Goal: Information Seeking & Learning: Find specific page/section

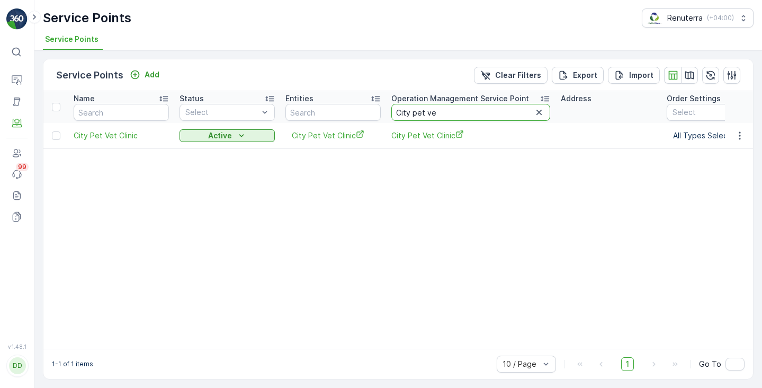
click at [419, 112] on input "City pet ve" at bounding box center [470, 112] width 159 height 17
type input "Bloom"
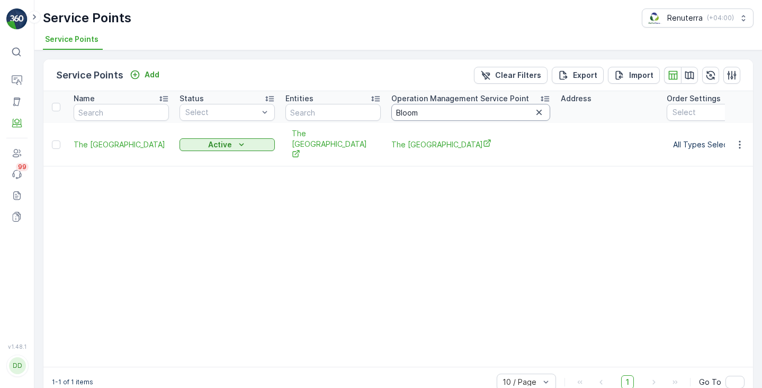
click at [408, 110] on input "Bloom" at bounding box center [470, 112] width 159 height 17
type input "bright"
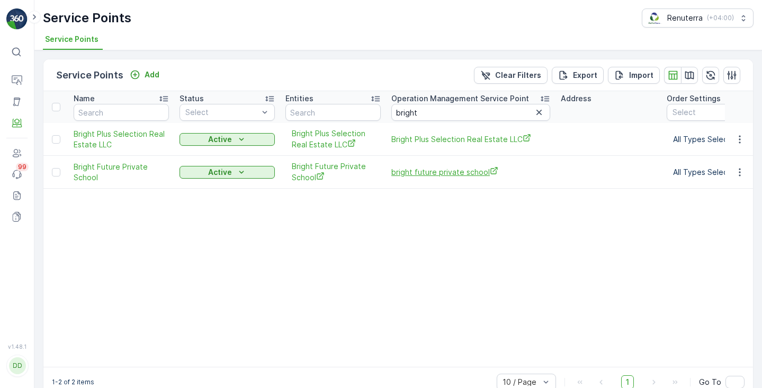
click at [407, 175] on span "bright future private school" at bounding box center [470, 171] width 159 height 11
click at [399, 107] on input "bright" at bounding box center [470, 112] width 159 height 17
paste input "City"
type input "City"
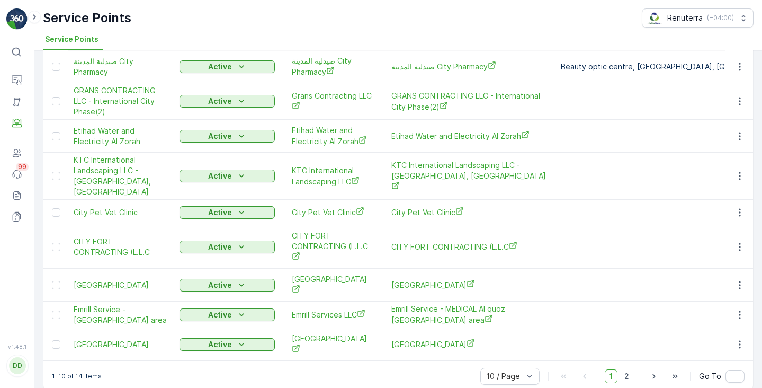
click at [419, 338] on span "City Medical Laboratory" at bounding box center [470, 343] width 159 height 11
click at [623, 369] on span "2" at bounding box center [626, 376] width 14 height 14
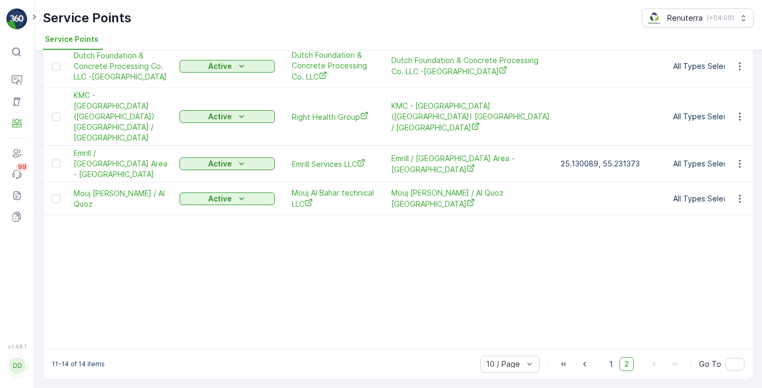
scroll to position [52, 0]
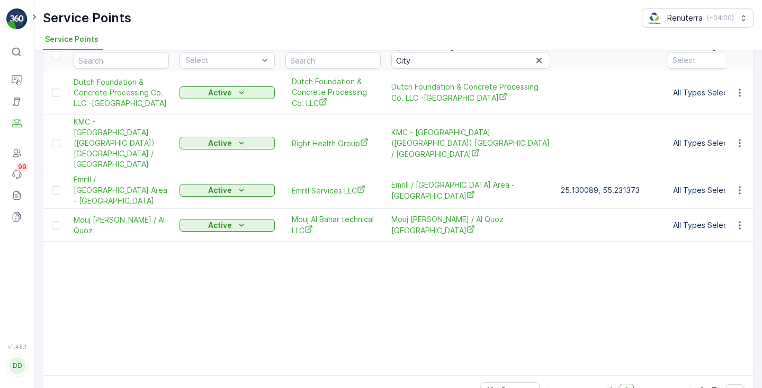
click at [607, 383] on span "1" at bounding box center [611, 390] width 13 height 14
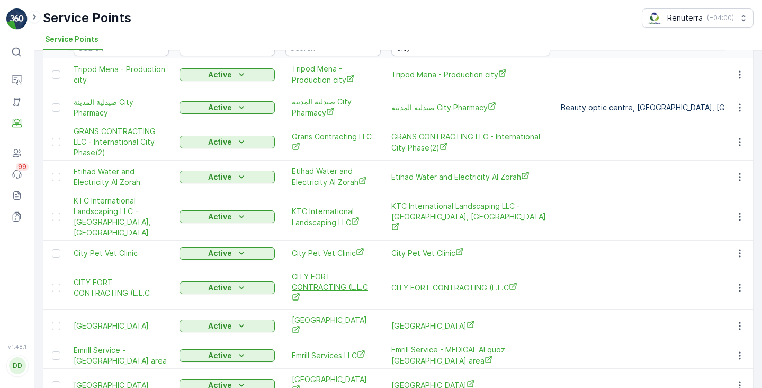
scroll to position [74, 0]
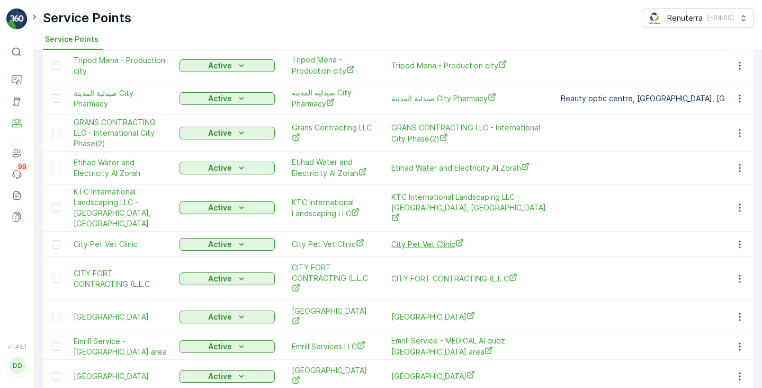
click at [424, 238] on span "City Pet Vet Clinic" at bounding box center [470, 243] width 159 height 11
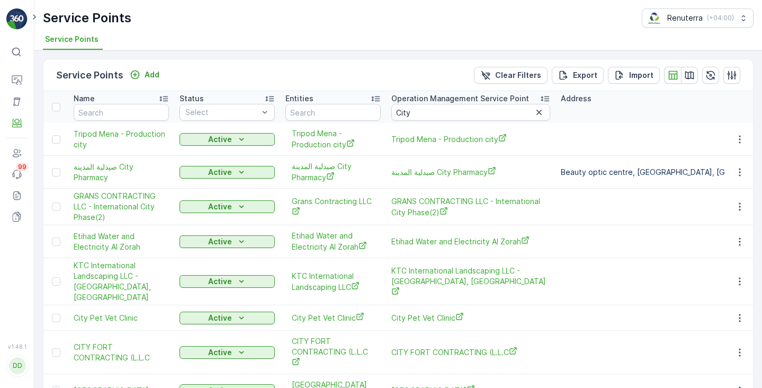
scroll to position [0, 0]
click at [400, 111] on input "City" at bounding box center [470, 112] width 159 height 17
paste input "ORNER"
type input "CORNER"
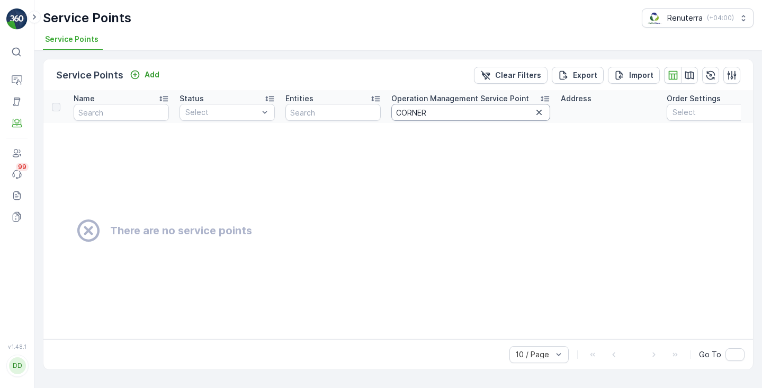
click at [406, 110] on input "CORNER" at bounding box center [470, 112] width 159 height 17
type input "V"
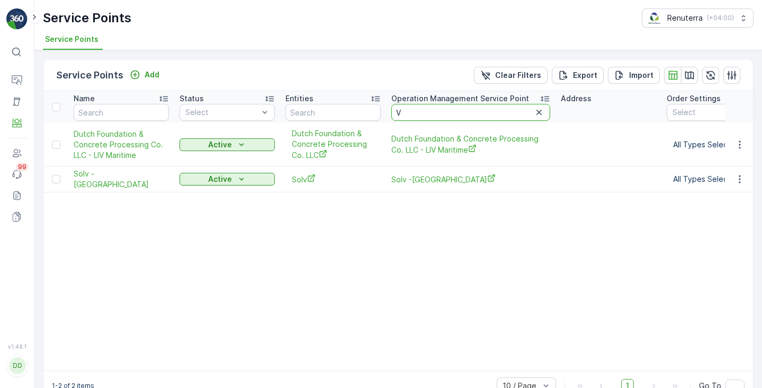
click at [406, 112] on input "V" at bounding box center [470, 112] width 159 height 17
type input "V"
type input "Corner"
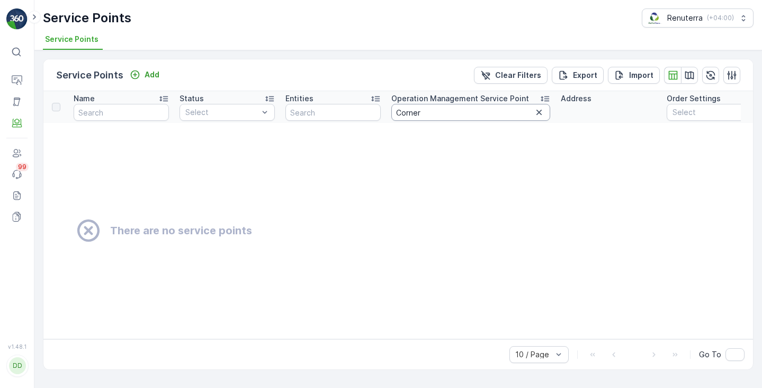
click at [425, 116] on input "Corner" at bounding box center [470, 112] width 159 height 17
type input "Corner"
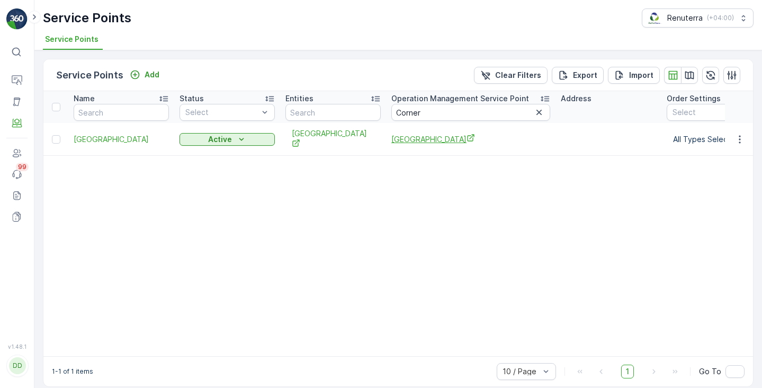
click at [398, 138] on span "Cornerstone Health Development Center" at bounding box center [470, 138] width 159 height 11
click at [400, 109] on input "Corner" at bounding box center [470, 112] width 159 height 17
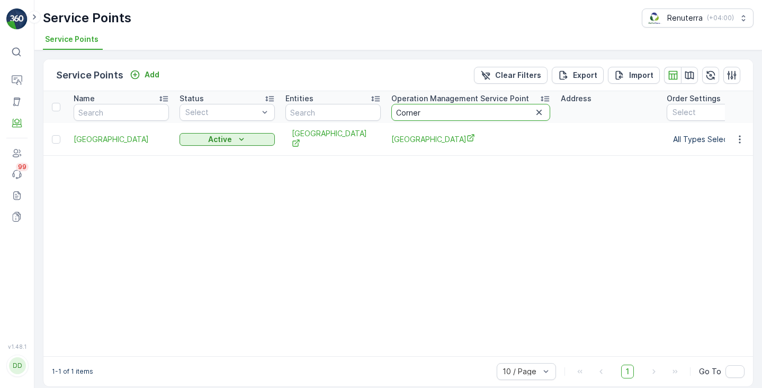
paste input "text"
type input "Crown"
click at [398, 138] on span "Crown Private School" at bounding box center [470, 138] width 159 height 11
click at [404, 113] on input "Crown" at bounding box center [470, 112] width 159 height 17
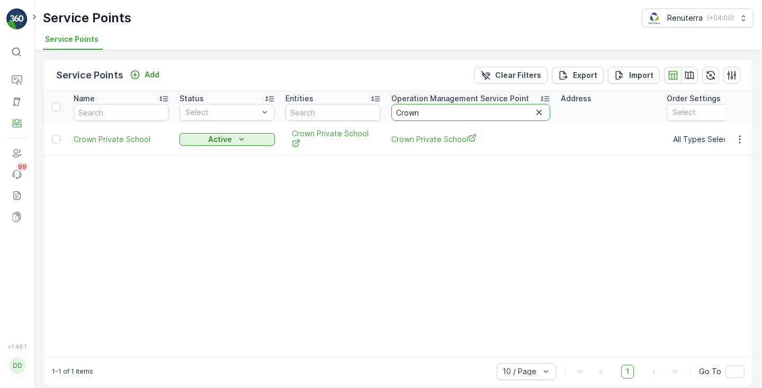
paste input "Dear"
type input "Dear"
click at [408, 140] on span "Dear Health Medical Centre" at bounding box center [470, 138] width 159 height 11
click at [402, 110] on input "Dear" at bounding box center [470, 112] width 159 height 17
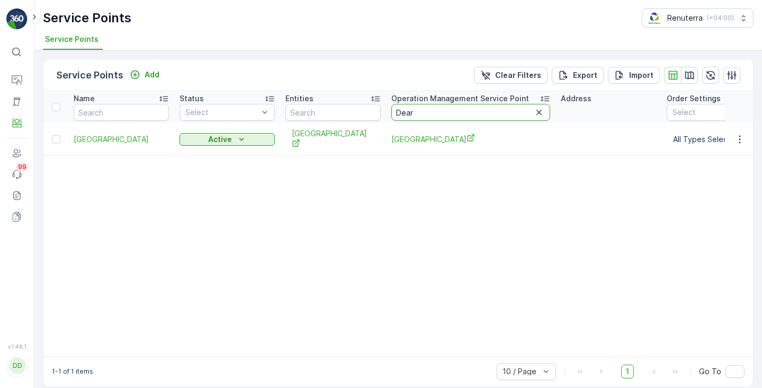
paste input "text"
type input "Delhi"
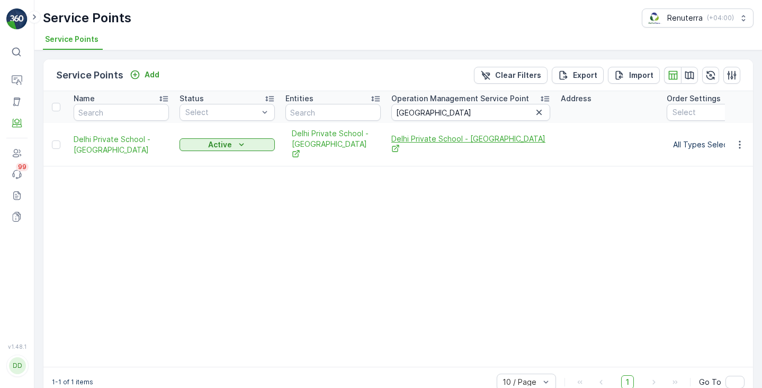
click at [409, 139] on span "Delhi Private School - [GEOGRAPHIC_DATA]" at bounding box center [470, 144] width 159 height 22
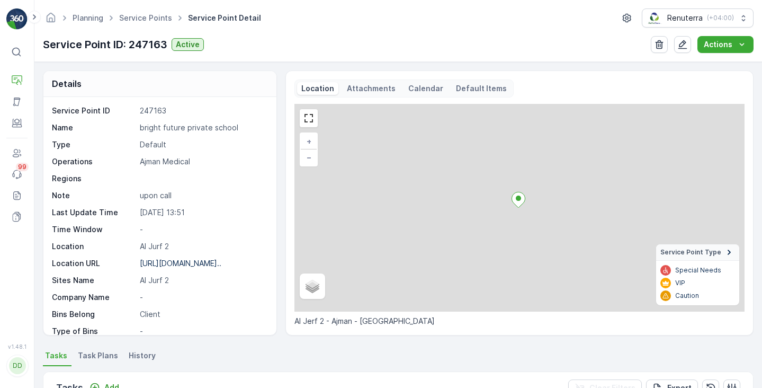
scroll to position [64, 0]
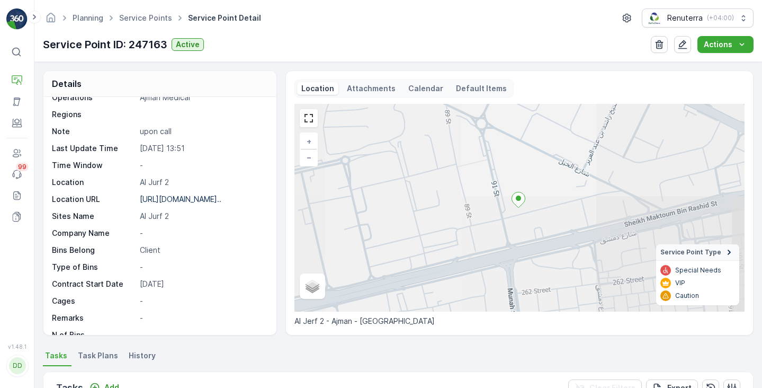
click at [418, 87] on p "Calendar" at bounding box center [425, 88] width 35 height 11
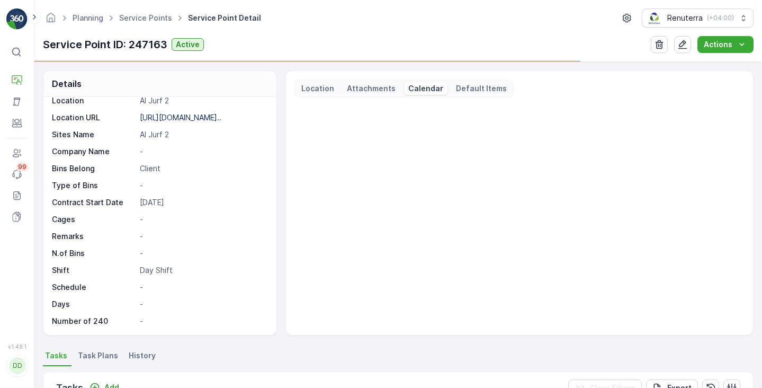
scroll to position [146, 0]
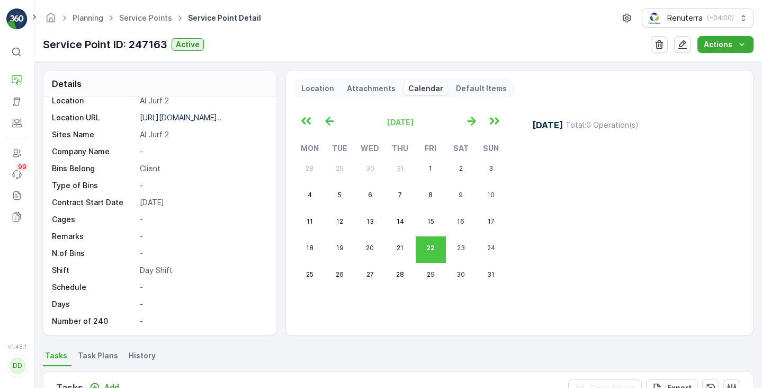
click at [105, 359] on span "Task Plans" at bounding box center [98, 355] width 40 height 11
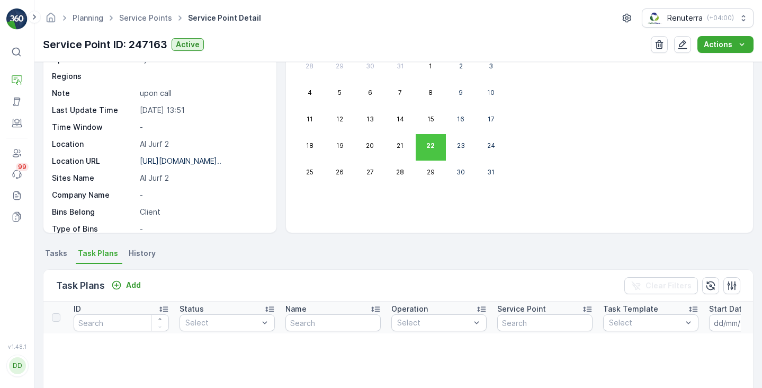
scroll to position [29, 0]
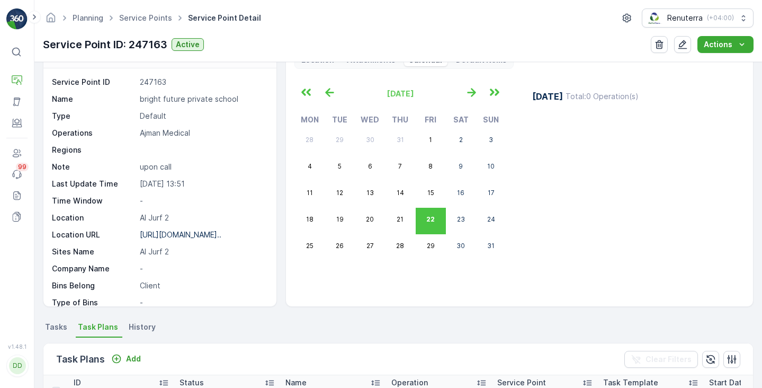
click at [60, 325] on span "Tasks" at bounding box center [56, 326] width 22 height 11
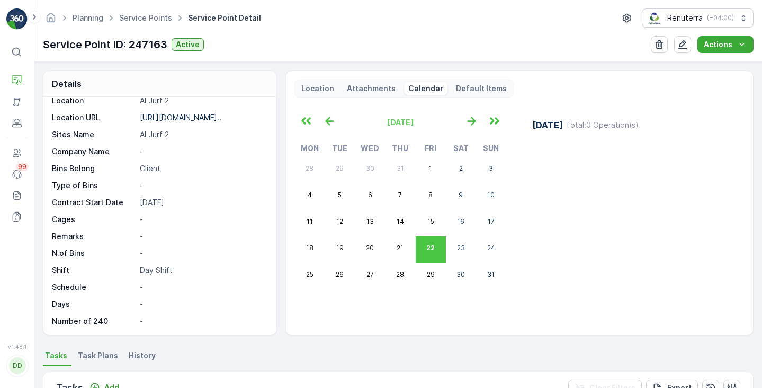
click at [85, 359] on span "Task Plans" at bounding box center [98, 355] width 40 height 11
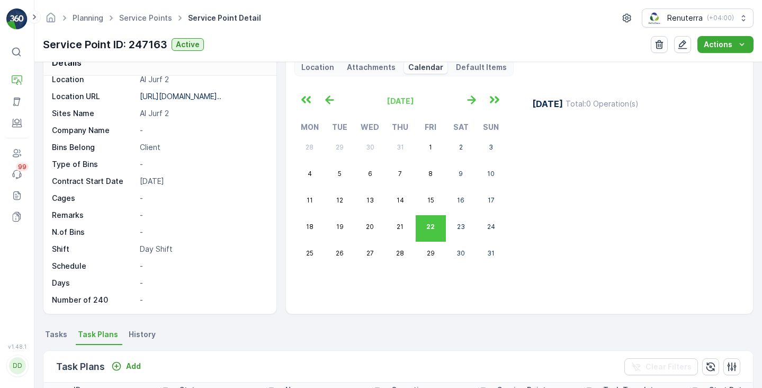
scroll to position [-1, 0]
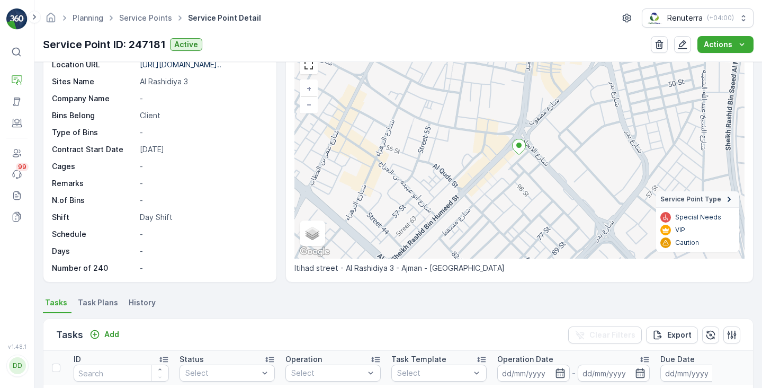
scroll to position [59, 0]
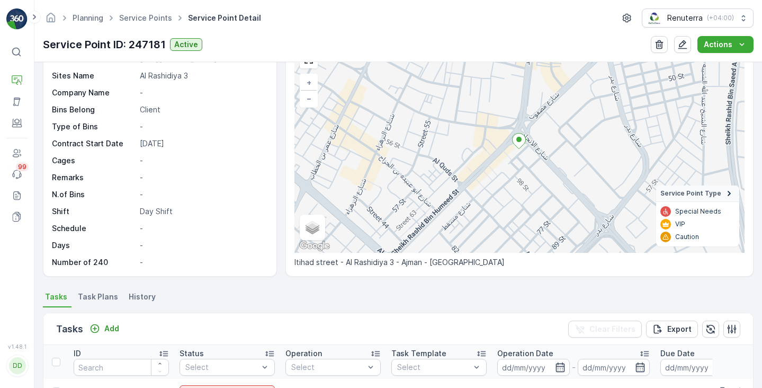
click at [104, 299] on span "Task Plans" at bounding box center [98, 296] width 40 height 11
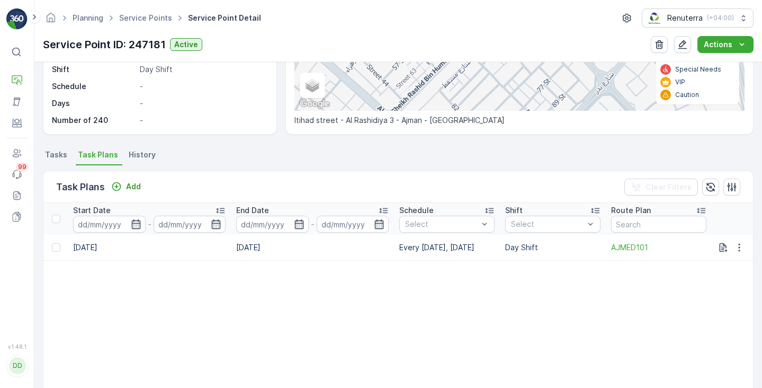
scroll to position [0, 641]
drag, startPoint x: 394, startPoint y: 248, endPoint x: 491, endPoint y: 250, distance: 96.9
click at [491, 250] on td "Every Wednesday, Saturday" at bounding box center [447, 247] width 106 height 25
copy td "Every Wednesday, Saturday"
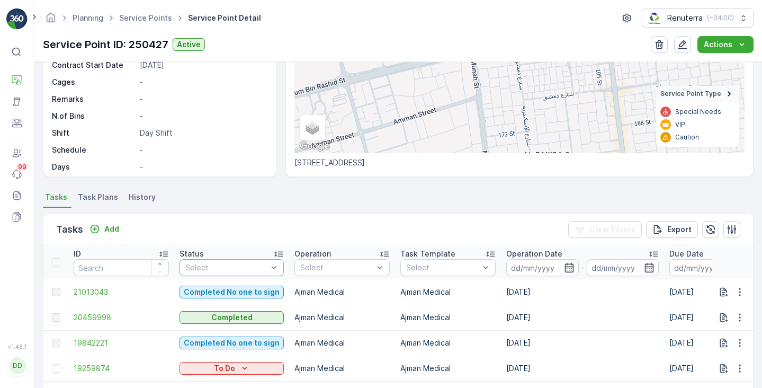
scroll to position [178, 0]
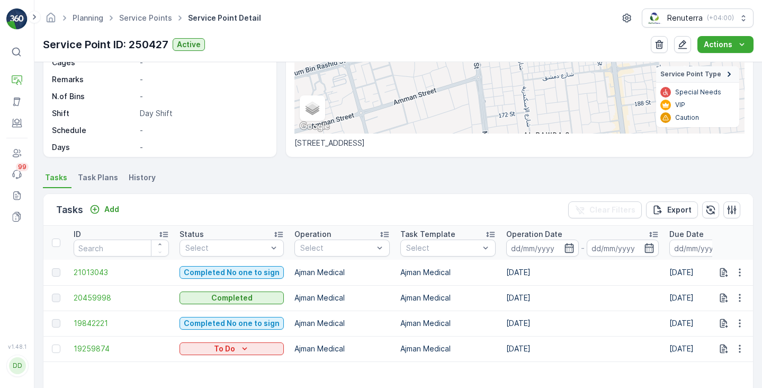
click at [94, 176] on span "Task Plans" at bounding box center [98, 177] width 40 height 11
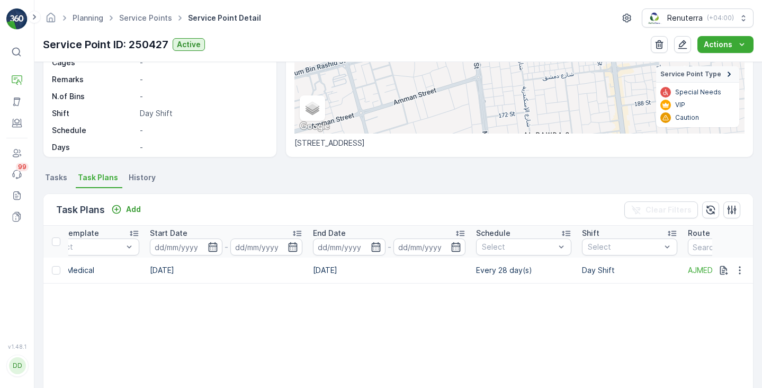
scroll to position [0, 567]
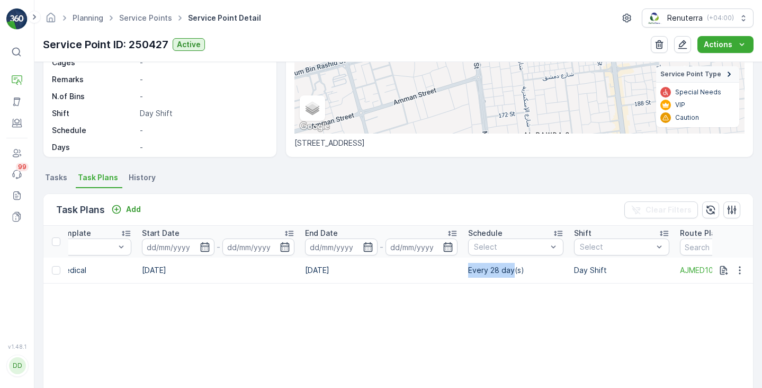
drag, startPoint x: 513, startPoint y: 271, endPoint x: 466, endPoint y: 272, distance: 46.6
click at [466, 272] on td "Every 28 day(s)" at bounding box center [516, 269] width 106 height 25
copy td "Every 28 day"
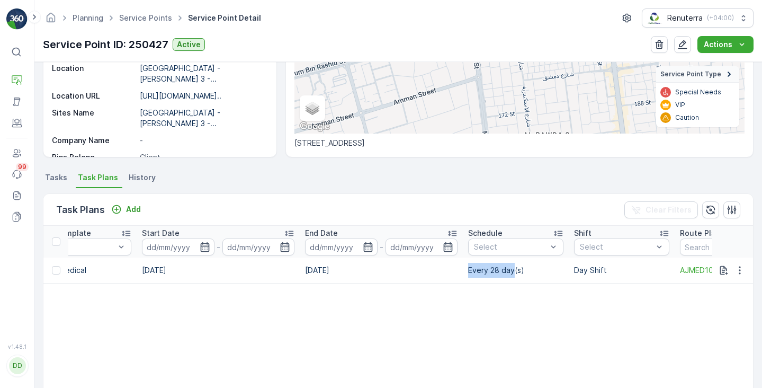
scroll to position [0, 0]
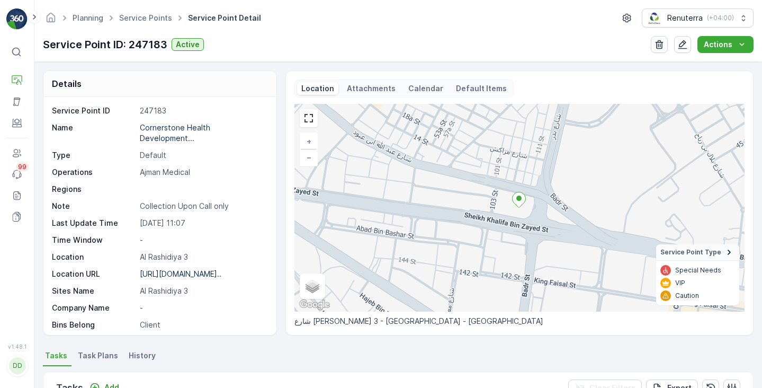
click at [422, 88] on p "Calendar" at bounding box center [425, 88] width 35 height 11
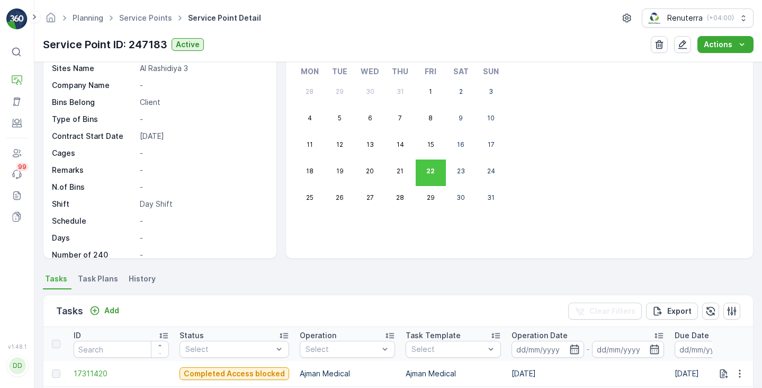
scroll to position [162, 0]
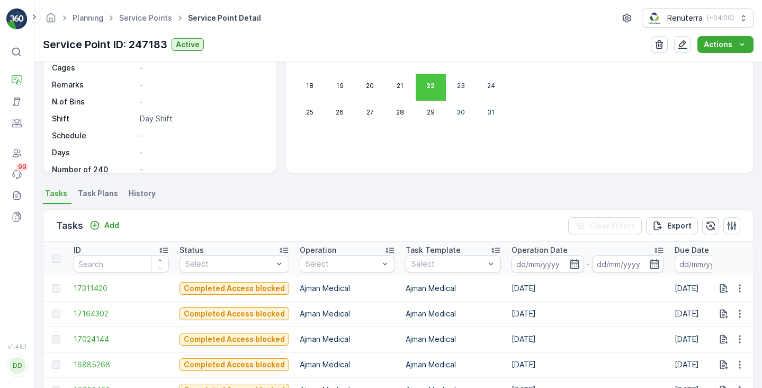
click at [92, 195] on span "Task Plans" at bounding box center [98, 193] width 40 height 11
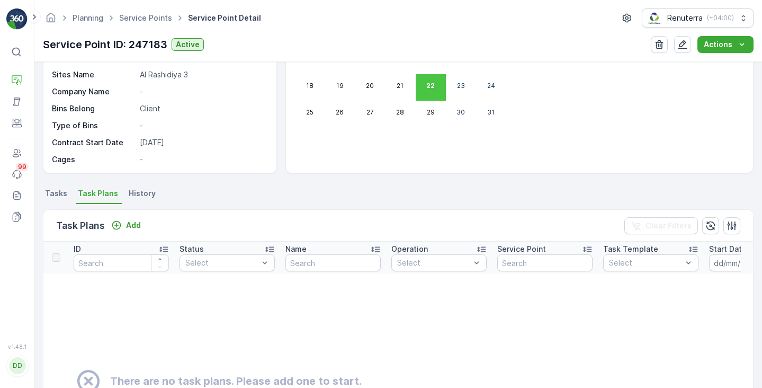
scroll to position [82, 0]
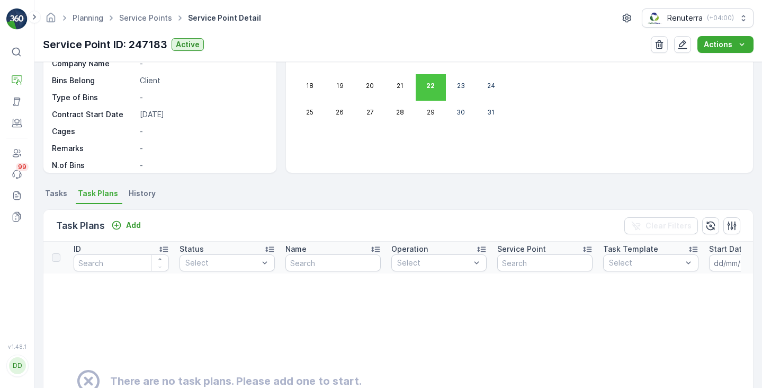
click at [47, 187] on li "Tasks" at bounding box center [57, 195] width 29 height 18
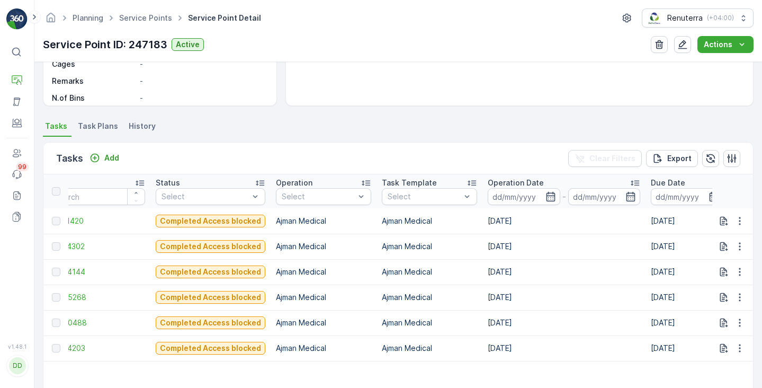
scroll to position [0, 14]
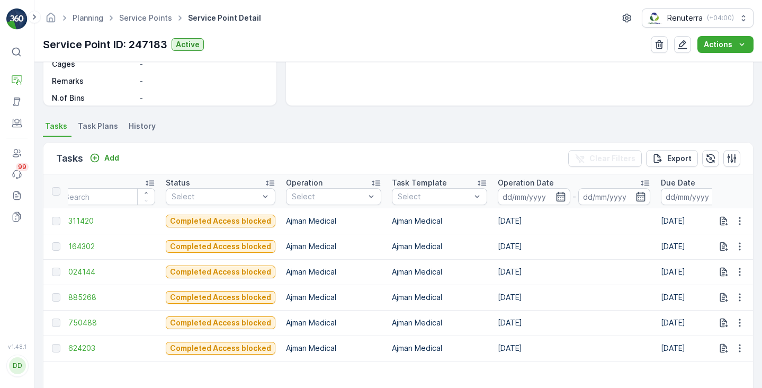
click at [92, 130] on span "Task Plans" at bounding box center [98, 126] width 40 height 11
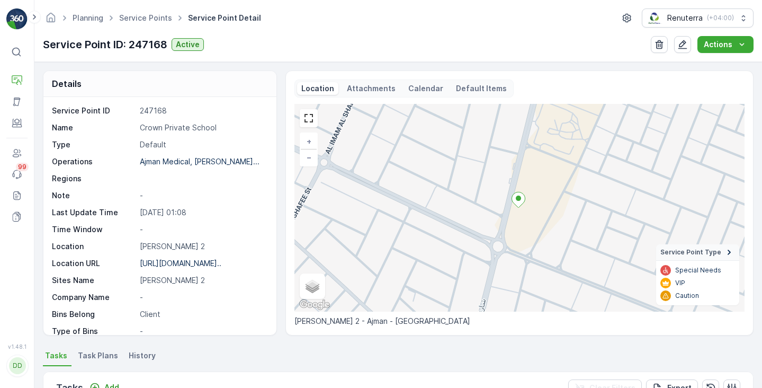
click at [424, 86] on p "Calendar" at bounding box center [425, 88] width 35 height 11
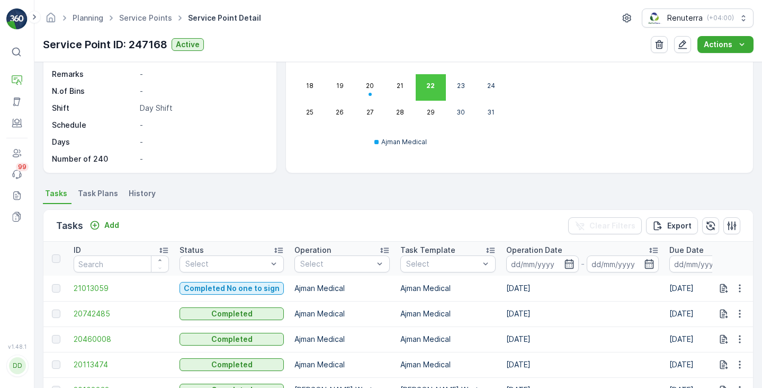
scroll to position [181, 0]
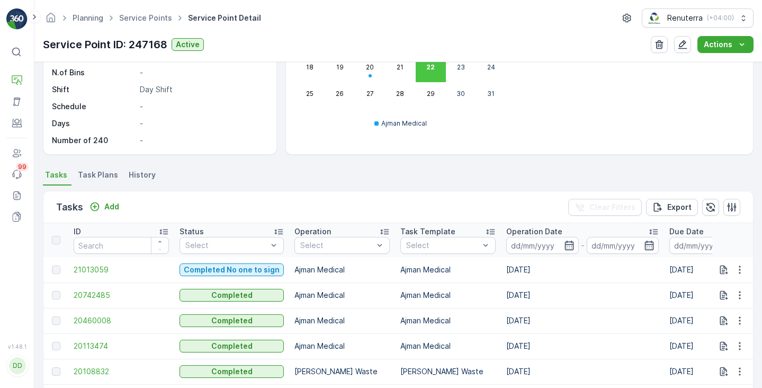
click at [101, 166] on div "Details Service Point ID 247168 Name Crown Private School Type Default Operatio…" at bounding box center [397, 225] width 727 height 326
click at [102, 175] on span "Task Plans" at bounding box center [98, 174] width 40 height 11
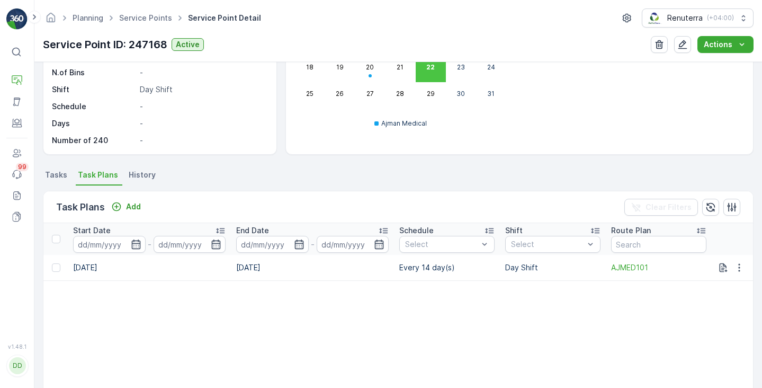
scroll to position [0, 638]
drag, startPoint x: 442, startPoint y: 266, endPoint x: 396, endPoint y: 271, distance: 45.8
click at [396, 271] on td "Every 14 day(s)" at bounding box center [447, 267] width 106 height 25
copy td "Every 14 day"
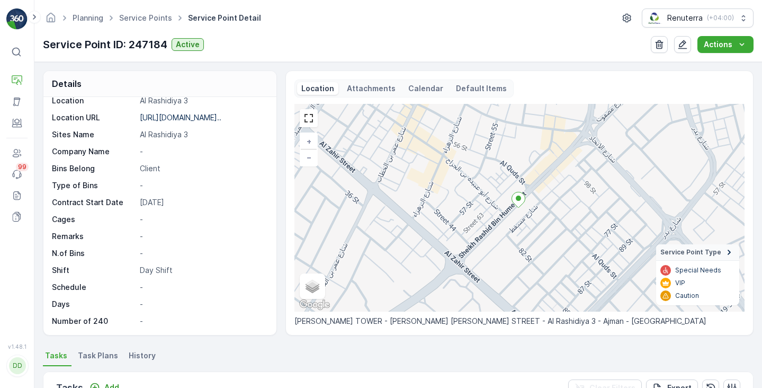
scroll to position [146, 0]
click at [87, 361] on li "Task Plans" at bounding box center [99, 357] width 47 height 18
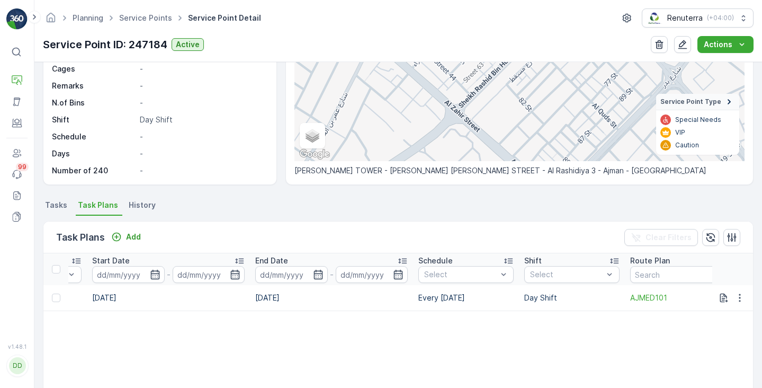
scroll to position [0, 619]
drag, startPoint x: 468, startPoint y: 296, endPoint x: 417, endPoint y: 298, distance: 51.4
click at [417, 298] on td "Every Tuesday" at bounding box center [463, 297] width 106 height 25
copy td "Every Tuesday"
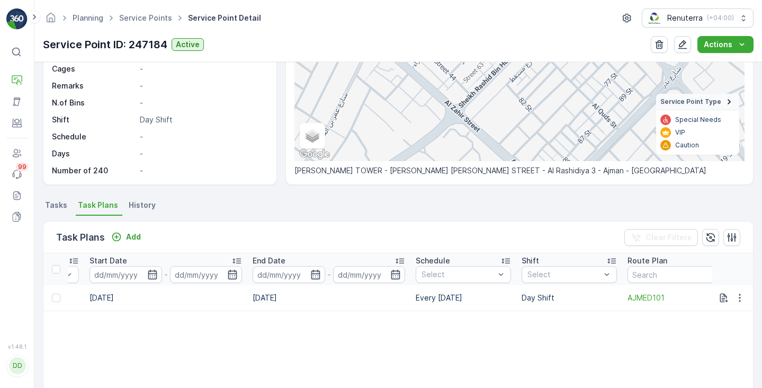
copy td "Every Tuesday"
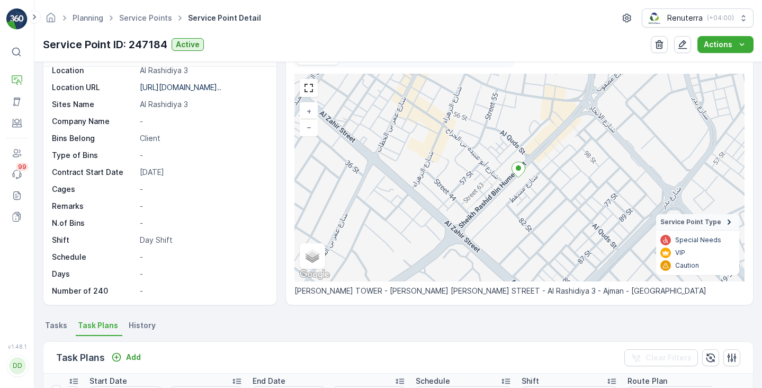
scroll to position [47, 0]
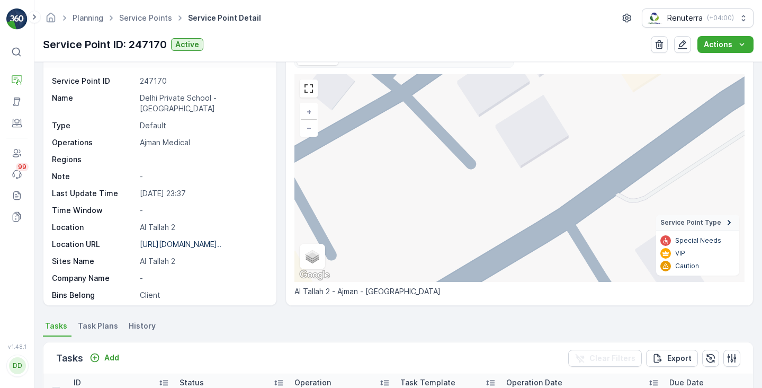
scroll to position [26, 0]
